Goal: Transaction & Acquisition: Purchase product/service

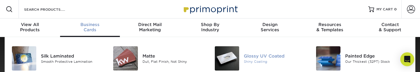
click at [252, 55] on div "Glossy UV Coated" at bounding box center [275, 56] width 63 height 6
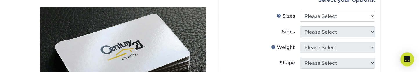
scroll to position [74, 0]
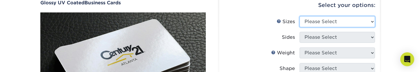
click at [374, 23] on select "Please Select 1.5" x 3.5" - Mini 1.75" x 3.5" - Mini 2" x 2" - Square 2" x 3" -…" at bounding box center [338, 21] width 76 height 11
select select "2.00x3.50"
click at [300, 16] on select "Please Select 1.5" x 3.5" - Mini 1.75" x 3.5" - Mini 2" x 2" - Square 2" x 3" -…" at bounding box center [338, 21] width 76 height 11
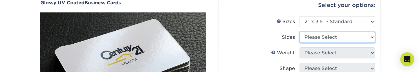
click at [372, 37] on select "Please Select Print Both Sides Print Front Only" at bounding box center [338, 37] width 76 height 11
select select "13abbda7-1d64-4f25-8bb2-c179b224825d"
click at [300, 32] on select "Please Select Print Both Sides Print Front Only" at bounding box center [338, 37] width 76 height 11
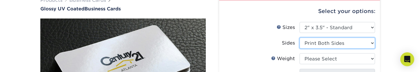
scroll to position [58, 0]
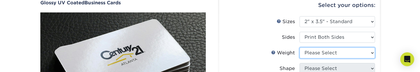
click at [373, 54] on select "Please Select 16PT 14PT" at bounding box center [338, 53] width 76 height 11
select select "16PT"
click at [300, 48] on select "Please Select 16PT 14PT" at bounding box center [338, 53] width 76 height 11
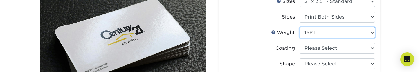
scroll to position [116, 0]
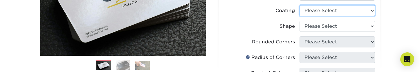
click at [375, 10] on select at bounding box center [338, 10] width 76 height 11
click at [373, 11] on select at bounding box center [338, 10] width 76 height 11
select select "ae367451-b2b8-45df-a344-0f05b6a12993"
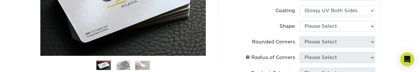
click at [300, 5] on select at bounding box center [338, 10] width 76 height 11
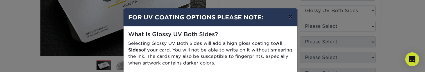
click at [288, 17] on button "×" at bounding box center [290, 16] width 13 height 16
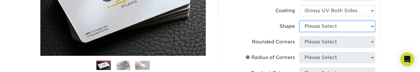
click at [373, 27] on select "Please Select Standard Oval" at bounding box center [338, 26] width 76 height 11
select select "standard"
click at [300, 21] on select "Please Select Standard Oval" at bounding box center [338, 26] width 76 height 11
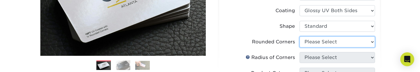
click at [375, 43] on select "Please Select Yes - Round 2 Corners Yes - Round 4 Corners No" at bounding box center [338, 42] width 76 height 11
select select "0"
click at [300, 37] on select "Please Select Yes - Round 2 Corners Yes - Round 4 Corners No" at bounding box center [338, 42] width 76 height 11
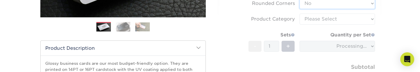
scroll to position [145, 0]
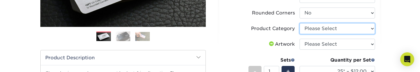
click at [373, 28] on select "Please Select Business Cards" at bounding box center [338, 28] width 76 height 11
select select "3b5148f1-0588-4f88-a218-97bcfdce65c1"
click at [300, 23] on select "Please Select Business Cards" at bounding box center [338, 28] width 76 height 11
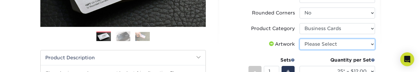
click at [375, 43] on select "Please Select I will upload files I need a design - $100" at bounding box center [338, 44] width 76 height 11
select select "upload"
click at [300, 39] on select "Please Select I will upload files I need a design - $100" at bounding box center [338, 44] width 76 height 11
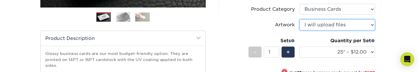
scroll to position [174, 0]
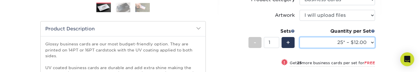
click at [371, 43] on select "25* – $12.00 50* – $12.00 100* – $12.00 250* – $21.00 500 – $42.00 1000 – $53.0…" at bounding box center [338, 42] width 76 height 11
select select "500 – $42.00"
click at [300, 37] on select "25* – $12.00 50* – $12.00 100* – $12.00 250* – $21.00 500 – $42.00 1000 – $53.0…" at bounding box center [338, 42] width 76 height 11
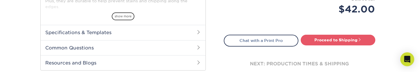
scroll to position [262, 0]
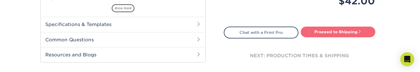
click at [340, 35] on link "Proceed to Shipping" at bounding box center [338, 32] width 75 height 10
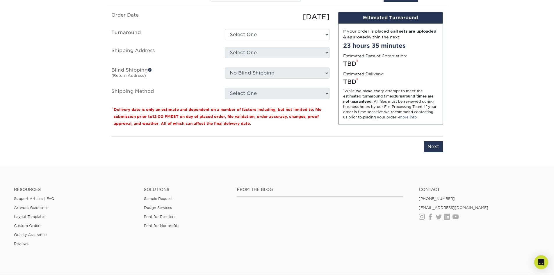
scroll to position [320, 0]
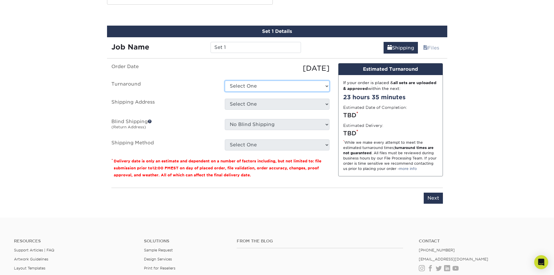
click at [326, 72] on select "Select One 2-4 Business Days 2 Day Next Business Day" at bounding box center [277, 85] width 105 height 11
select select "9ebc2889-b7ff-45b8-8d3b-bb5a09736017"
click at [225, 72] on select "Select One 2-4 Business Days 2 Day Next Business Day" at bounding box center [277, 85] width 105 height 11
click at [326, 72] on select "Select One + Add New Address - Login" at bounding box center [277, 104] width 105 height 11
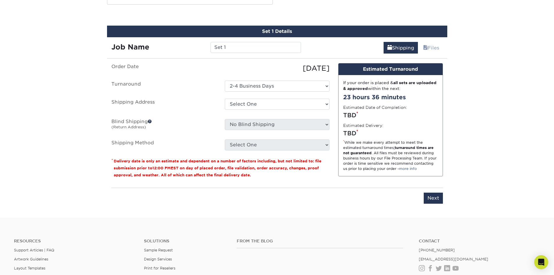
click at [184, 72] on ul "Order Date 09/23/2025 Turnaround Select One 2-4 Business Days 2 Day Next Busine…" at bounding box center [220, 106] width 218 height 87
click at [328, 72] on select "Select One + Add New Address - Login" at bounding box center [277, 104] width 105 height 11
click at [288, 72] on div "You've choosen mailing services! If you have a csv address list please upload i…" at bounding box center [276, 136] width 331 height 147
click at [327, 72] on select "Select One + Add New Address - Login" at bounding box center [277, 104] width 105 height 11
click at [225, 72] on select "Select One + Add New Address - Login" at bounding box center [277, 104] width 105 height 11
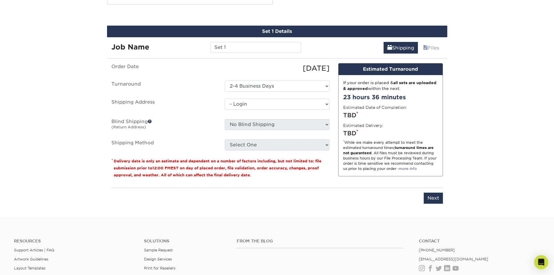
select select "-1"
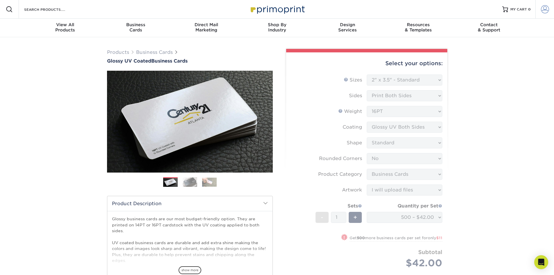
click at [420, 8] on span at bounding box center [544, 9] width 8 height 8
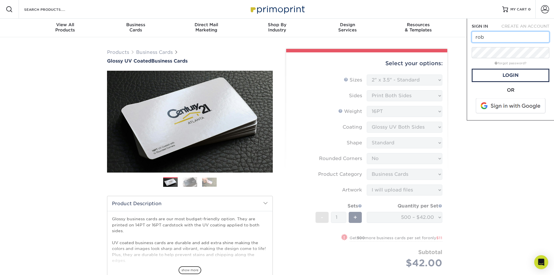
type input "[PERSON_NAME][EMAIL_ADDRESS][DOMAIN_NAME]"
click at [420, 72] on link "Login" at bounding box center [510, 75] width 78 height 13
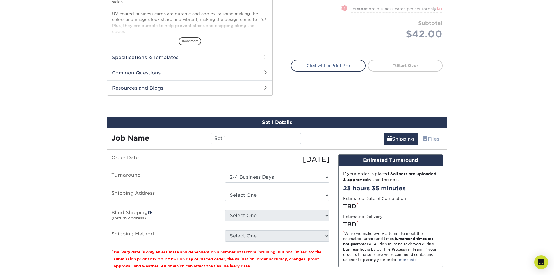
scroll to position [262, 0]
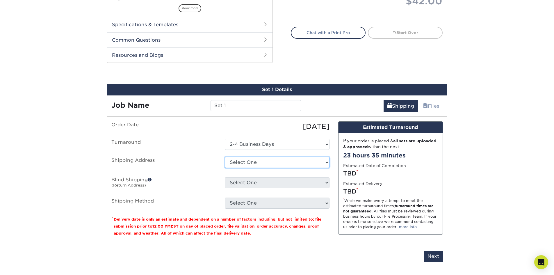
click at [326, 72] on select "Select One 2613 S 156TH CIR, OMAHA, NE 4444 S 108TH ST, OMAHA, NE 9800 J ST, OM…" at bounding box center [277, 162] width 105 height 11
select select "199069"
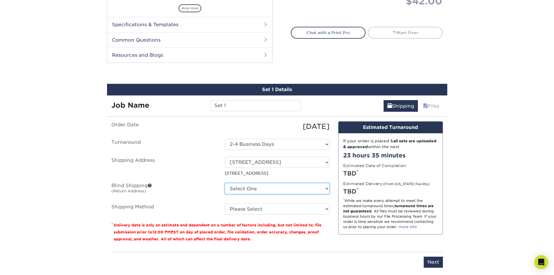
click at [326, 72] on select "Select One 2613 S 156TH CIR, OMAHA, NE 4444 S 108TH ST, OMAHA, NE 9800 J ST, OM…" at bounding box center [277, 188] width 105 height 11
select select "90860"
click at [225, 72] on select "Select One 2613 S 156TH CIR, OMAHA, NE 4444 S 108TH ST, OMAHA, NE 9800 J ST, OM…" at bounding box center [277, 188] width 105 height 11
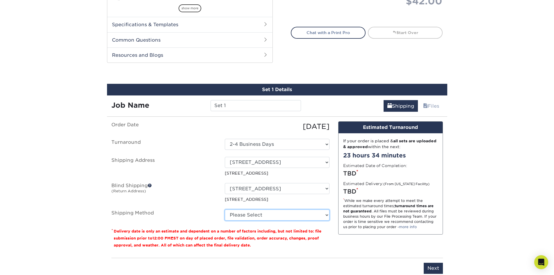
click at [326, 72] on select "Please Select Ground Shipping (+$8.96) 3 Day Shipping Service (+$15.34) 2 Day A…" at bounding box center [277, 214] width 105 height 11
select select "03"
click at [225, 72] on select "Please Select Ground Shipping (+$8.96) 3 Day Shipping Service (+$15.34) 2 Day A…" at bounding box center [277, 214] width 105 height 11
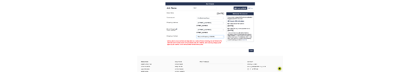
scroll to position [349, 0]
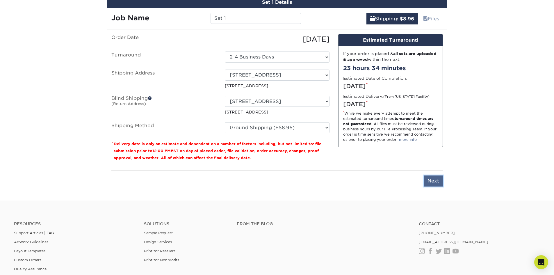
click at [420, 72] on input "Next" at bounding box center [432, 180] width 19 height 11
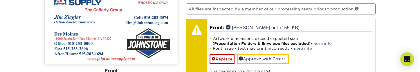
scroll to position [407, 0]
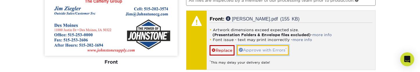
click at [255, 50] on link "Approve with Errors *" at bounding box center [263, 50] width 52 height 10
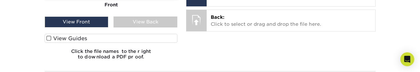
scroll to position [465, 0]
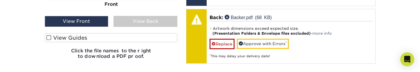
click at [150, 20] on div "View Back" at bounding box center [146, 21] width 64 height 11
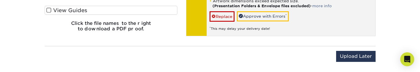
scroll to position [494, 0]
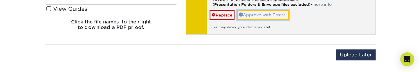
click at [264, 15] on link "Approve with Errors *" at bounding box center [263, 15] width 52 height 10
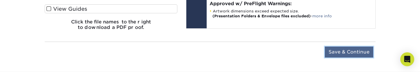
click at [357, 52] on input "Save & Continue" at bounding box center [349, 52] width 49 height 11
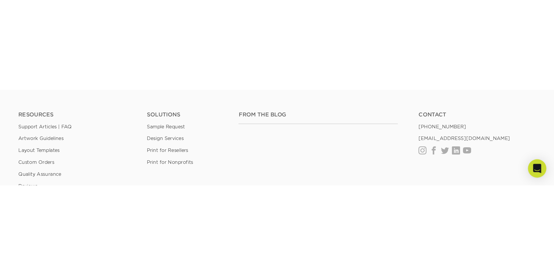
scroll to position [380, 0]
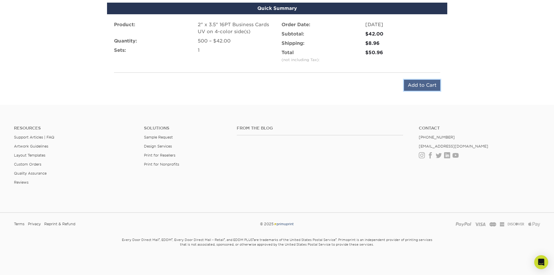
click at [420, 72] on input "Add to Cart" at bounding box center [422, 85] width 36 height 11
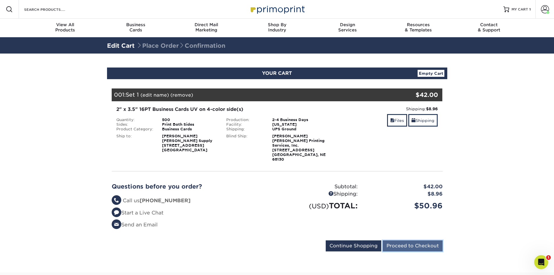
click at [407, 240] on input "Proceed to Checkout" at bounding box center [412, 245] width 60 height 11
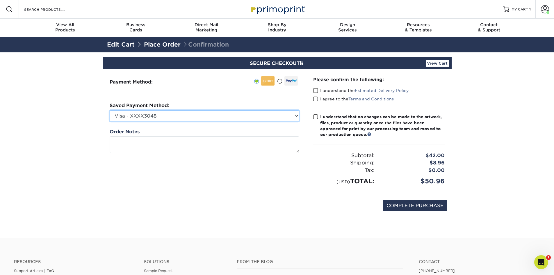
click at [296, 115] on select "Visa - XXXX3048 Visa - XXXX3048 Visa - XXXX4167 New Credit Card" at bounding box center [204, 115] width 189 height 11
select select "53820"
click at [110, 110] on select "Visa - XXXX3048 Visa - XXXX3048 Visa - XXXX4167 New Credit Card" at bounding box center [204, 115] width 189 height 11
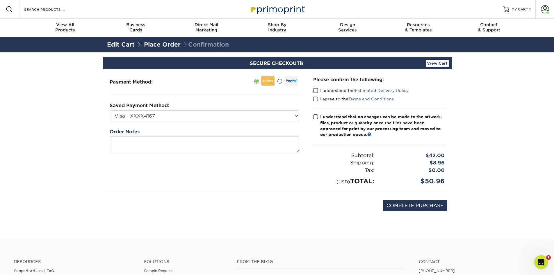
click at [316, 90] on span at bounding box center [315, 91] width 5 height 6
click at [0, 0] on input "I understand the Estimated Delivery Policy" at bounding box center [0, 0] width 0 height 0
click at [313, 97] on span at bounding box center [315, 99] width 5 height 6
click at [0, 0] on input "I agree to the Terms and Conditions" at bounding box center [0, 0] width 0 height 0
click at [315, 114] on span at bounding box center [315, 117] width 5 height 6
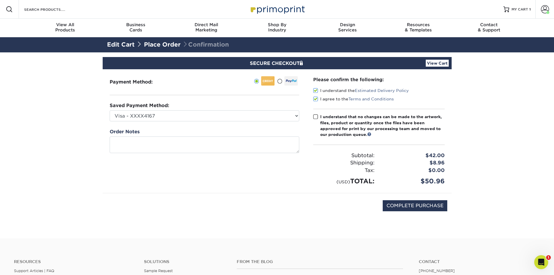
click at [0, 0] on input "I understand that no changes can be made to the artwork, files, product or quan…" at bounding box center [0, 0] width 0 height 0
click at [431, 205] on input "COMPLETE PURCHASE" at bounding box center [414, 205] width 65 height 11
type input "PROCESSING, PLEASE WAIT..."
